Goal: Task Accomplishment & Management: Complete application form

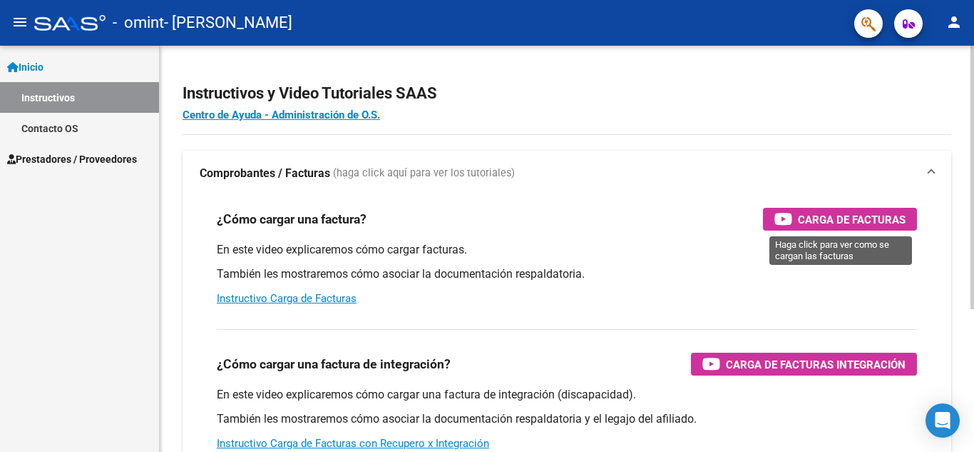
click at [848, 220] on span "Carga de Facturas" at bounding box center [852, 219] width 108 height 18
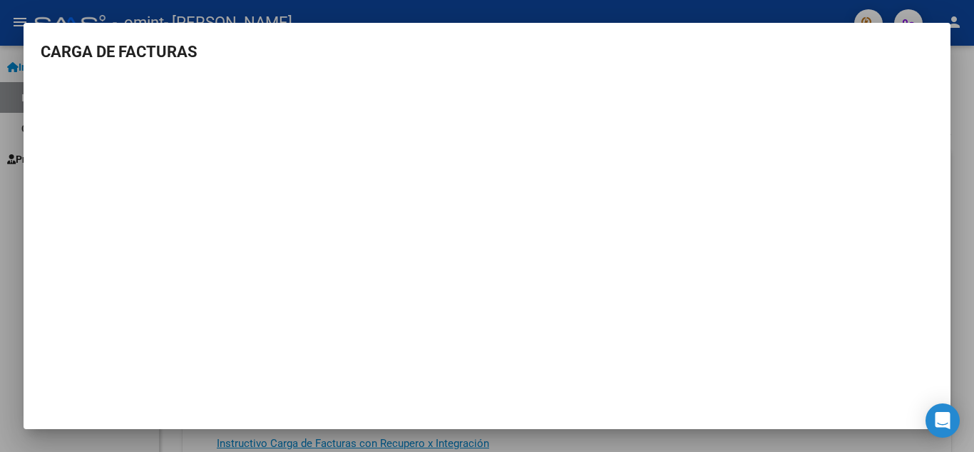
click at [958, 333] on div at bounding box center [487, 226] width 974 height 452
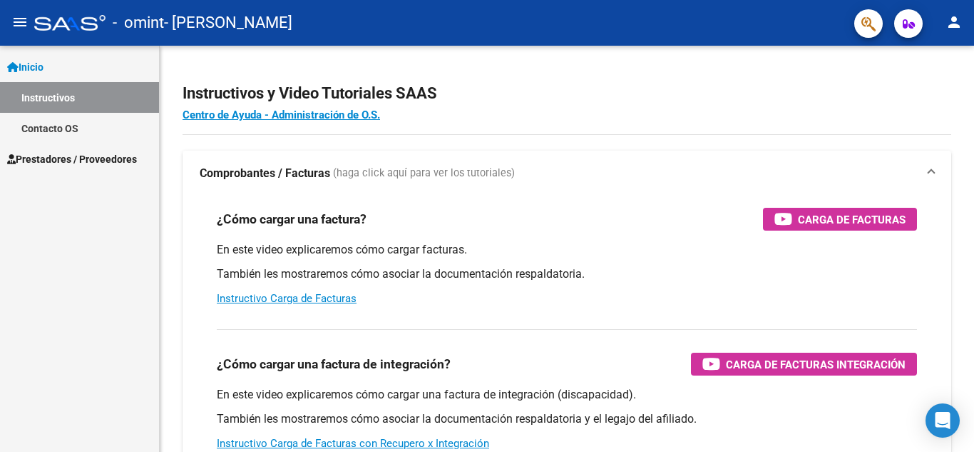
click at [51, 156] on span "Prestadores / Proveedores" at bounding box center [72, 159] width 130 height 16
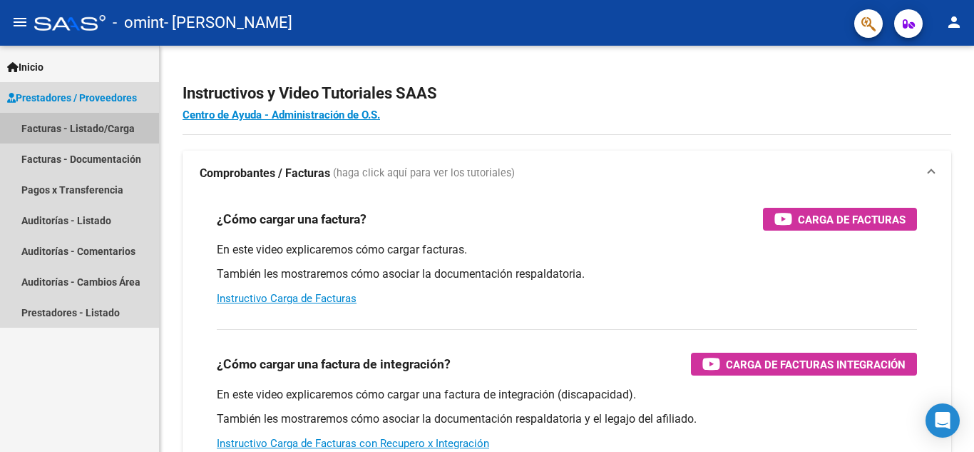
click at [60, 123] on link "Facturas - Listado/Carga" at bounding box center [79, 128] width 159 height 31
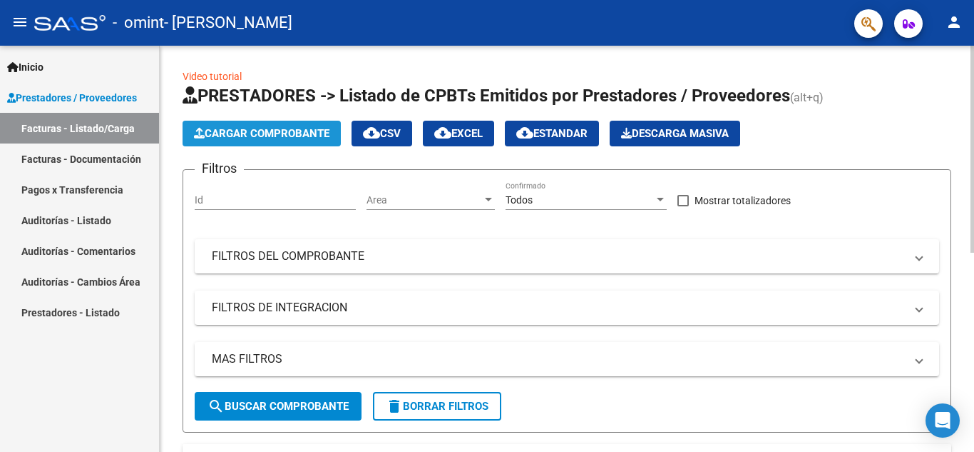
click at [275, 130] on span "Cargar Comprobante" at bounding box center [262, 133] width 136 height 13
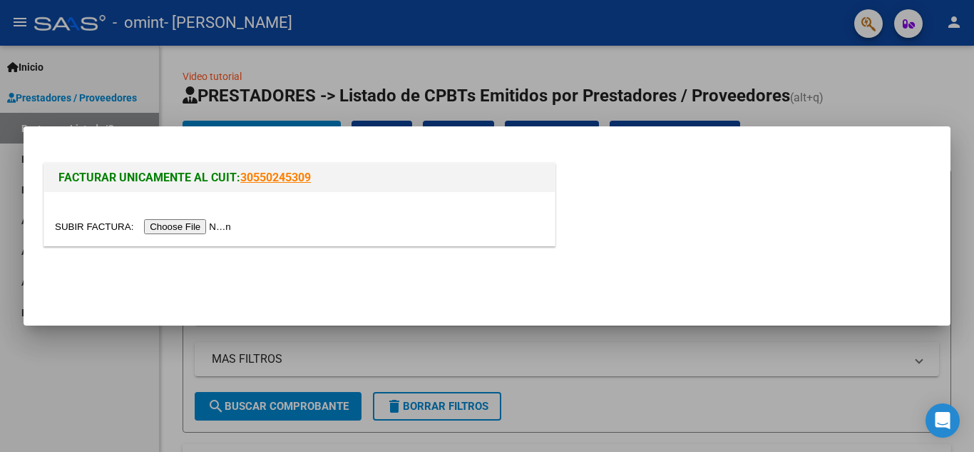
click at [210, 223] on input "file" at bounding box center [145, 226] width 180 height 15
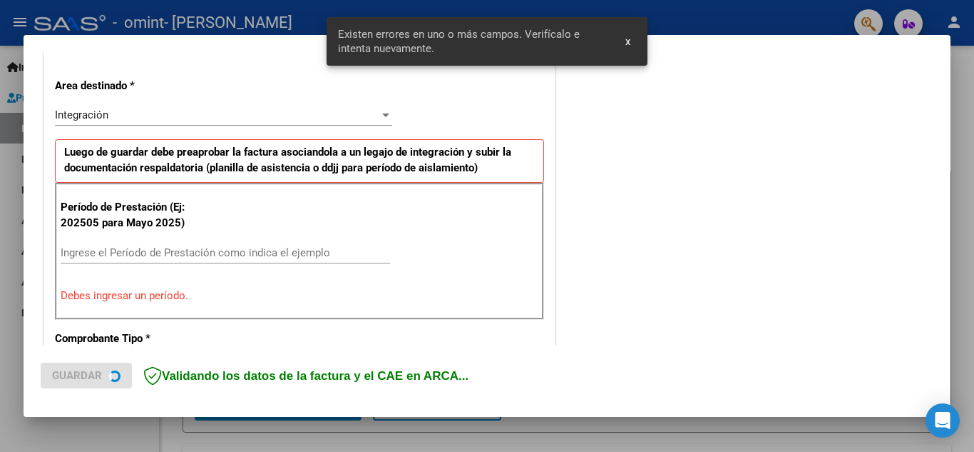
scroll to position [323, 0]
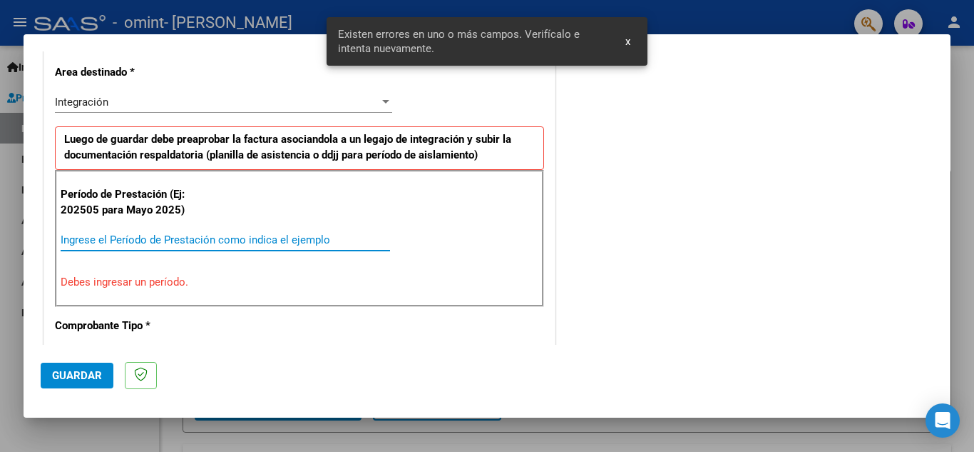
click at [133, 238] on input "Ingrese el Período de Prestación como indica el ejemplo" at bounding box center [226, 239] width 330 height 13
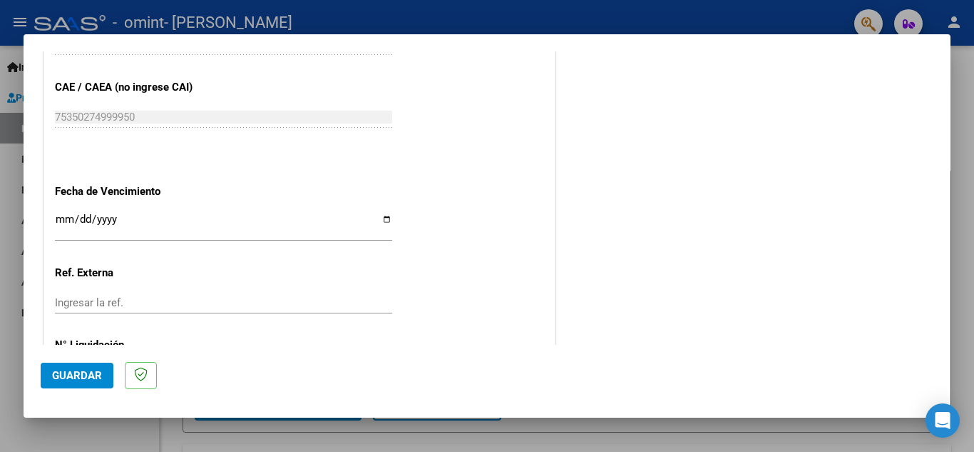
scroll to position [962, 0]
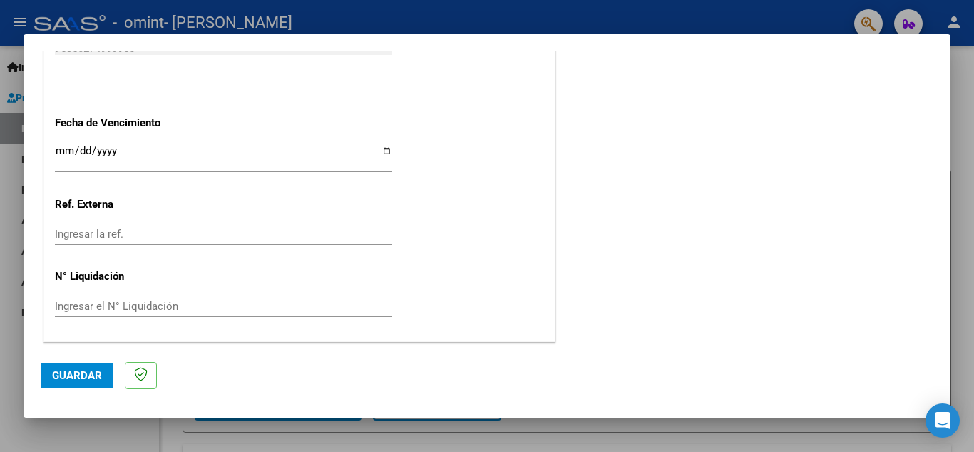
type input "202508"
click at [59, 374] on span "Guardar" at bounding box center [77, 375] width 50 height 13
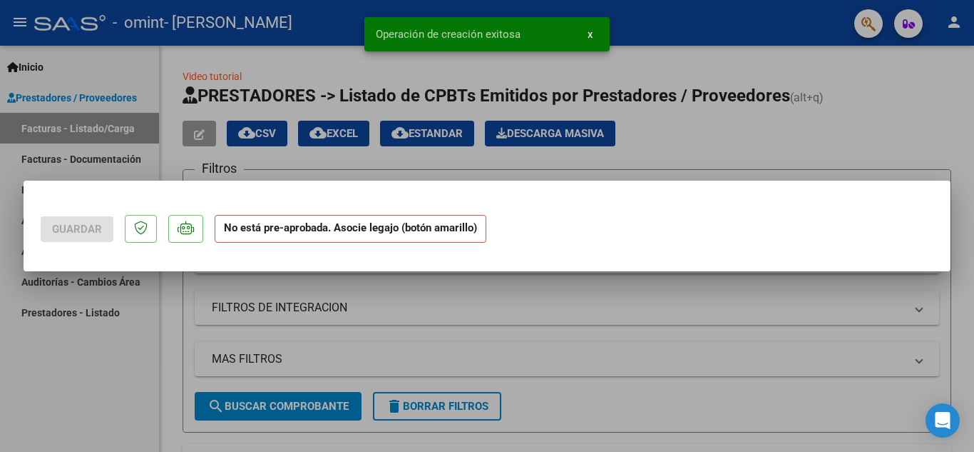
scroll to position [0, 0]
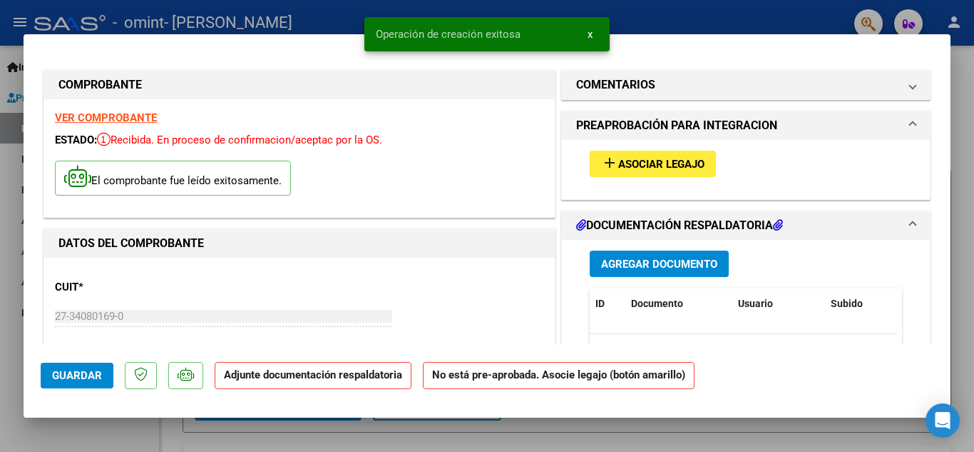
click at [660, 154] on button "add Asociar Legajo" at bounding box center [653, 164] width 126 height 26
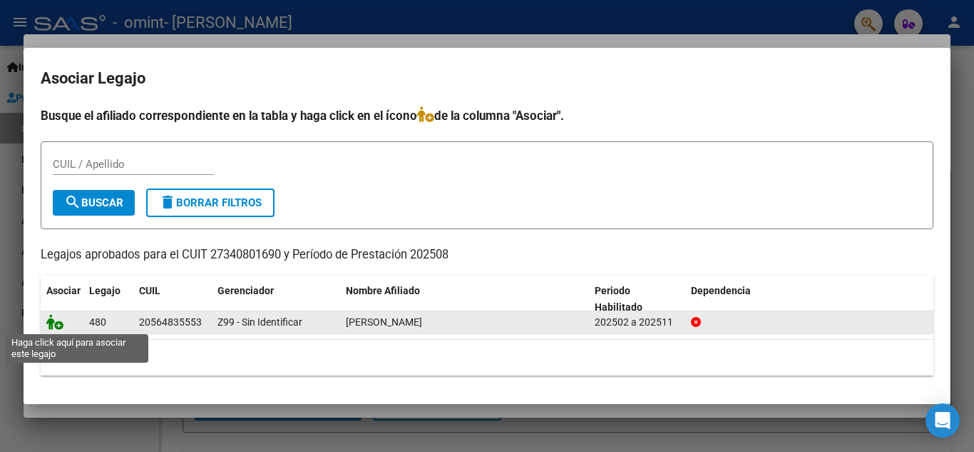
click at [48, 325] on icon at bounding box center [54, 322] width 17 height 16
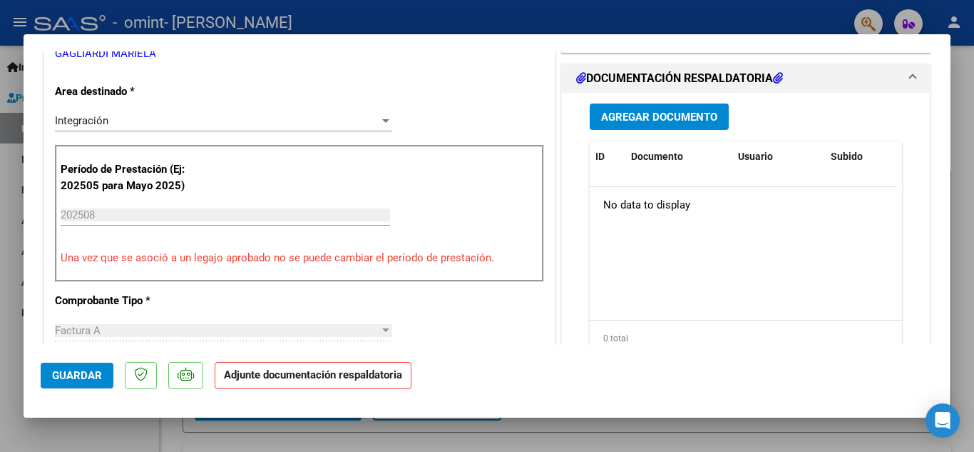
scroll to position [357, 0]
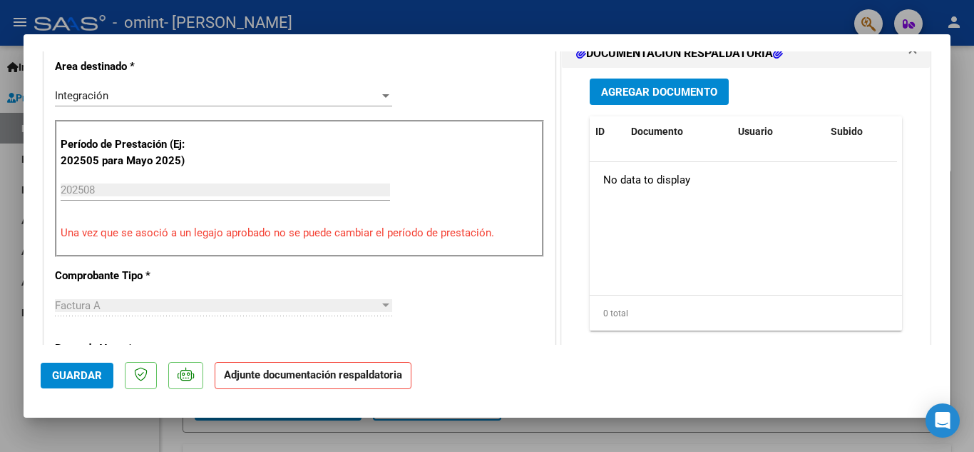
click at [641, 89] on span "Agregar Documento" at bounding box center [659, 92] width 116 height 13
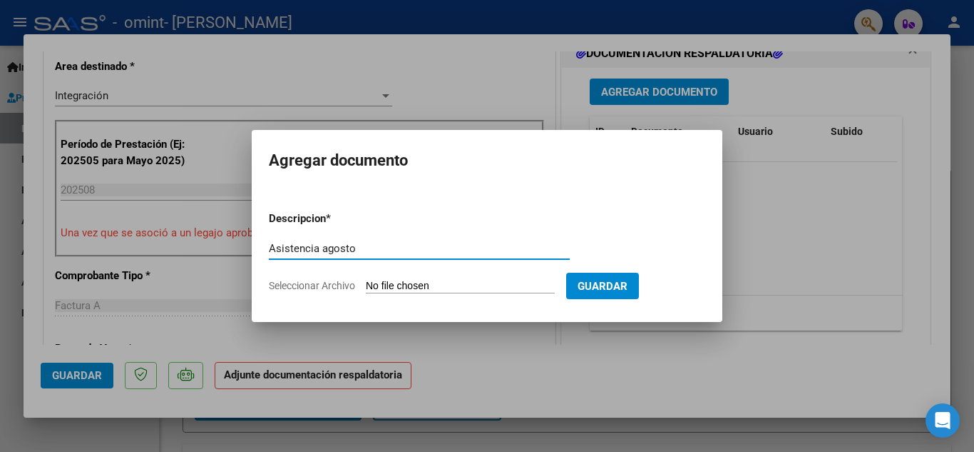
type input "Asistencia agosto"
click at [327, 287] on span "Seleccionar Archivo" at bounding box center [312, 285] width 86 height 11
click at [366, 287] on input "Seleccionar Archivo" at bounding box center [460, 287] width 189 height 14
type input "C:\fakepath\Asistencia agosto Maceda.pdf"
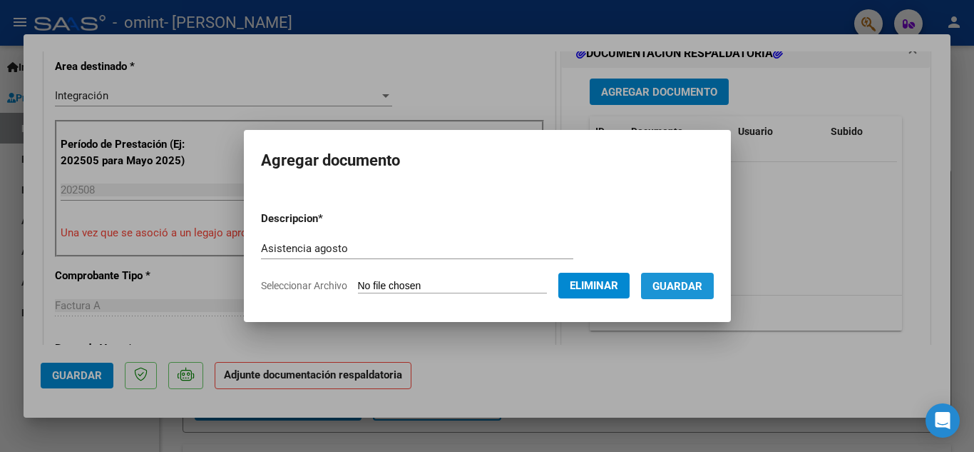
click at [685, 277] on button "Guardar" at bounding box center [677, 285] width 73 height 26
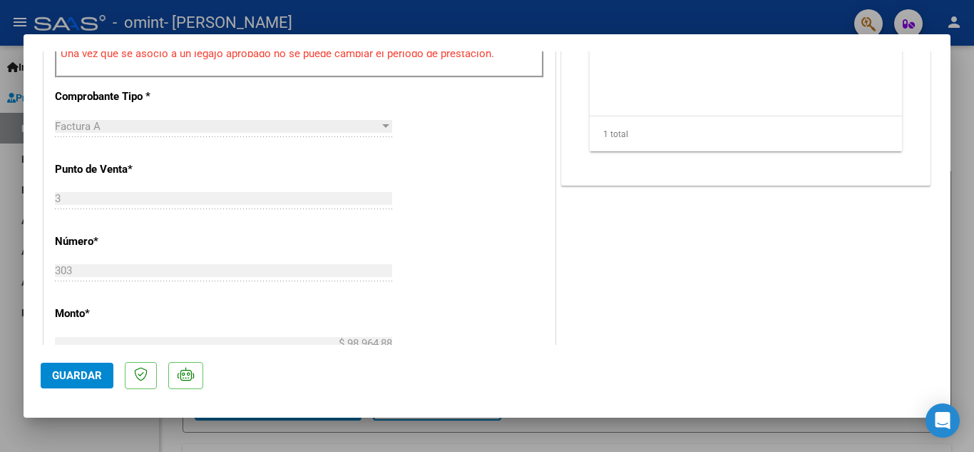
scroll to position [571, 0]
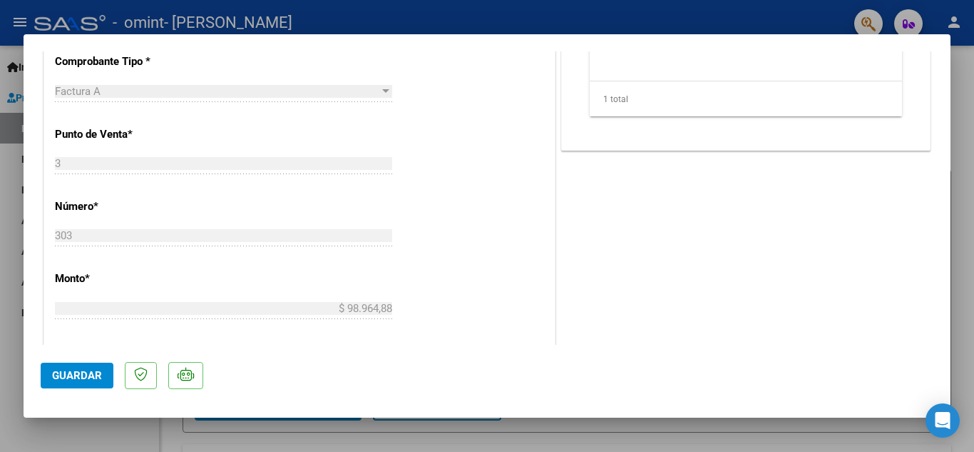
click at [71, 372] on span "Guardar" at bounding box center [77, 375] width 50 height 13
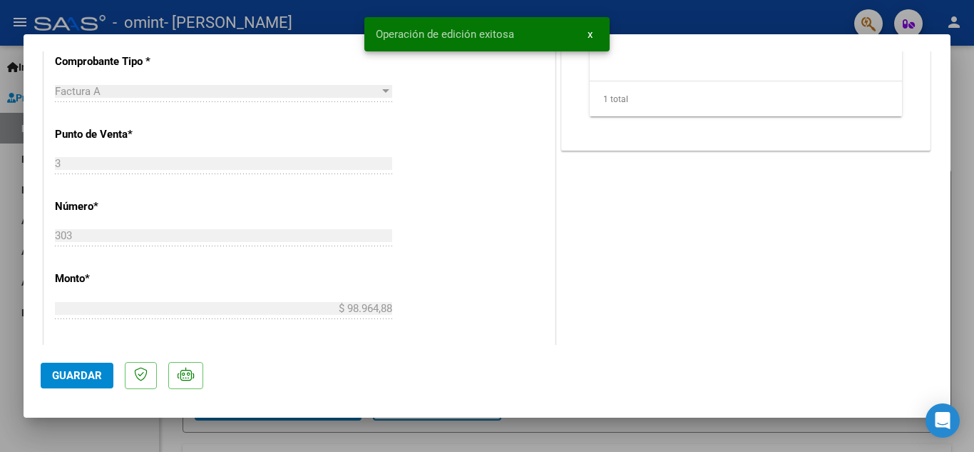
click at [422, 29] on span "Operación de edición exitosa" at bounding box center [445, 34] width 138 height 14
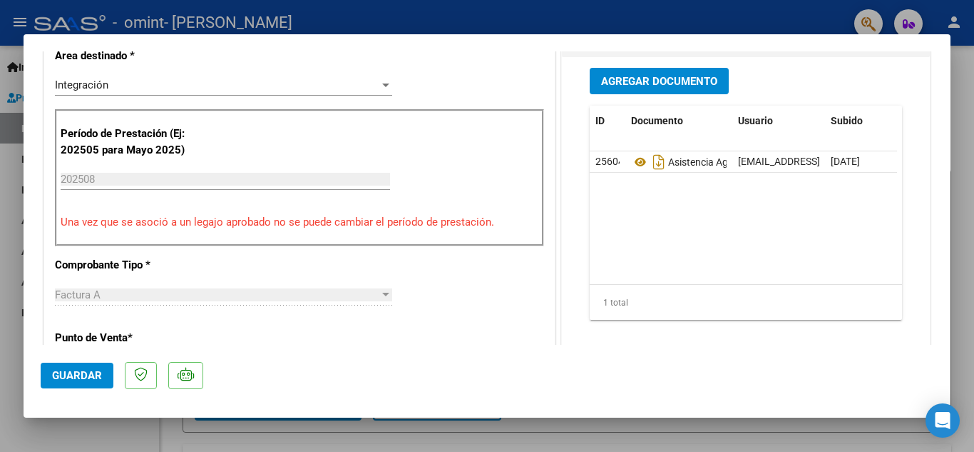
scroll to position [0, 0]
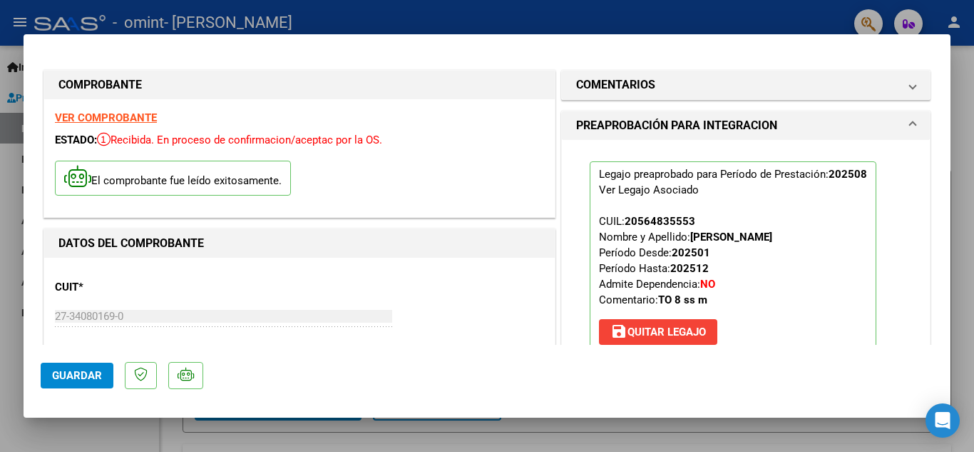
click at [546, 19] on div at bounding box center [487, 226] width 974 height 452
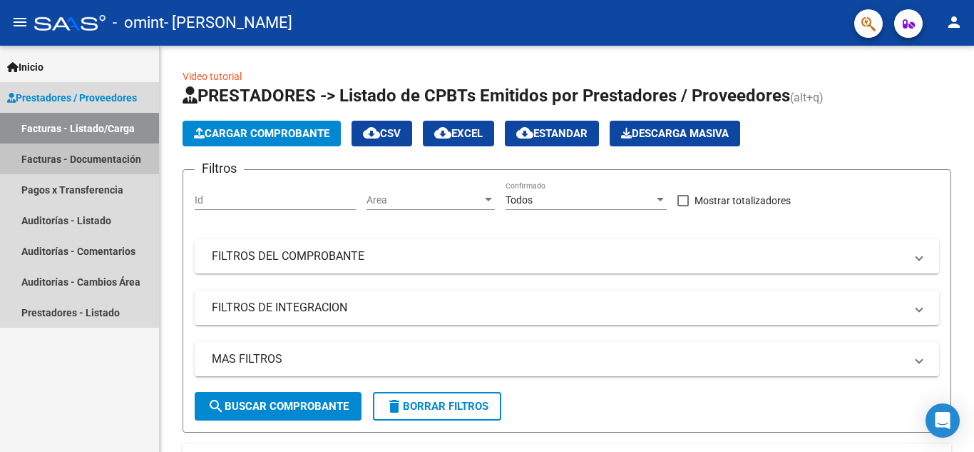
click at [83, 151] on link "Facturas - Documentación" at bounding box center [79, 158] width 159 height 31
